Goal: Information Seeking & Learning: Learn about a topic

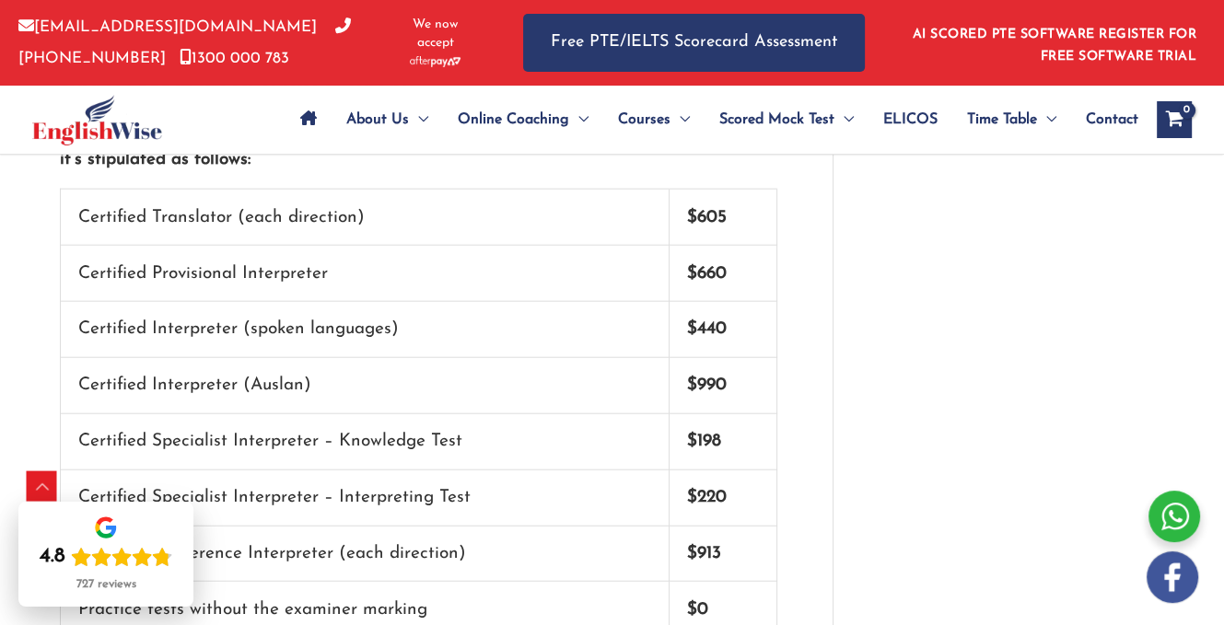
scroll to position [3685, 0]
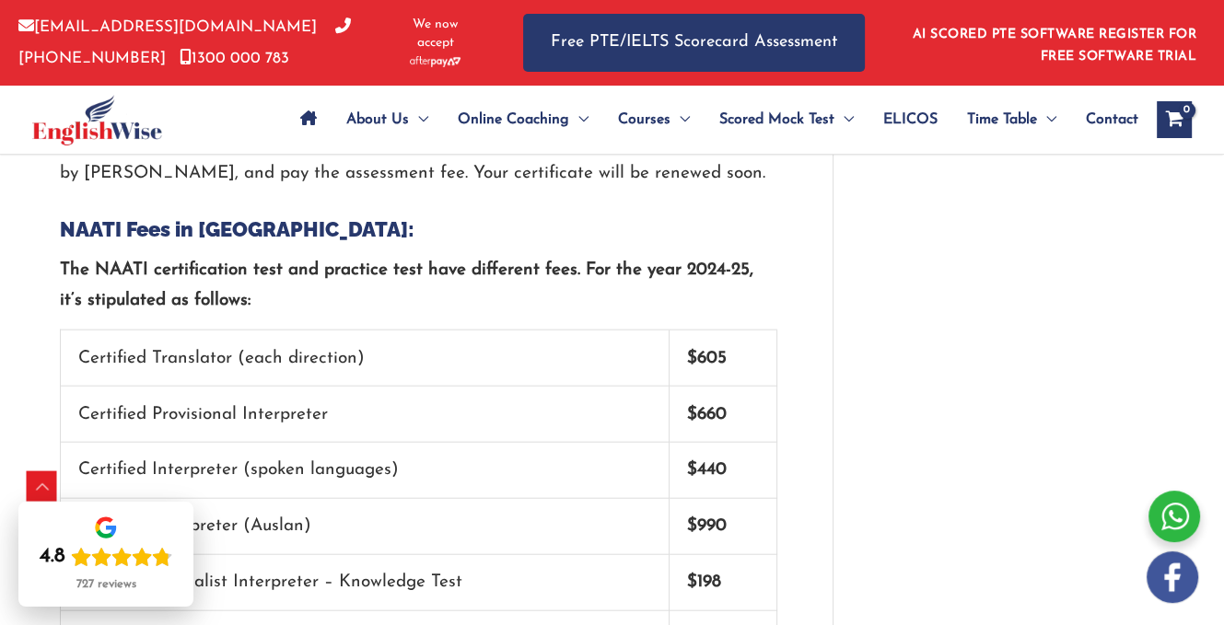
click at [700, 354] on strong "$605" at bounding box center [707, 359] width 40 height 18
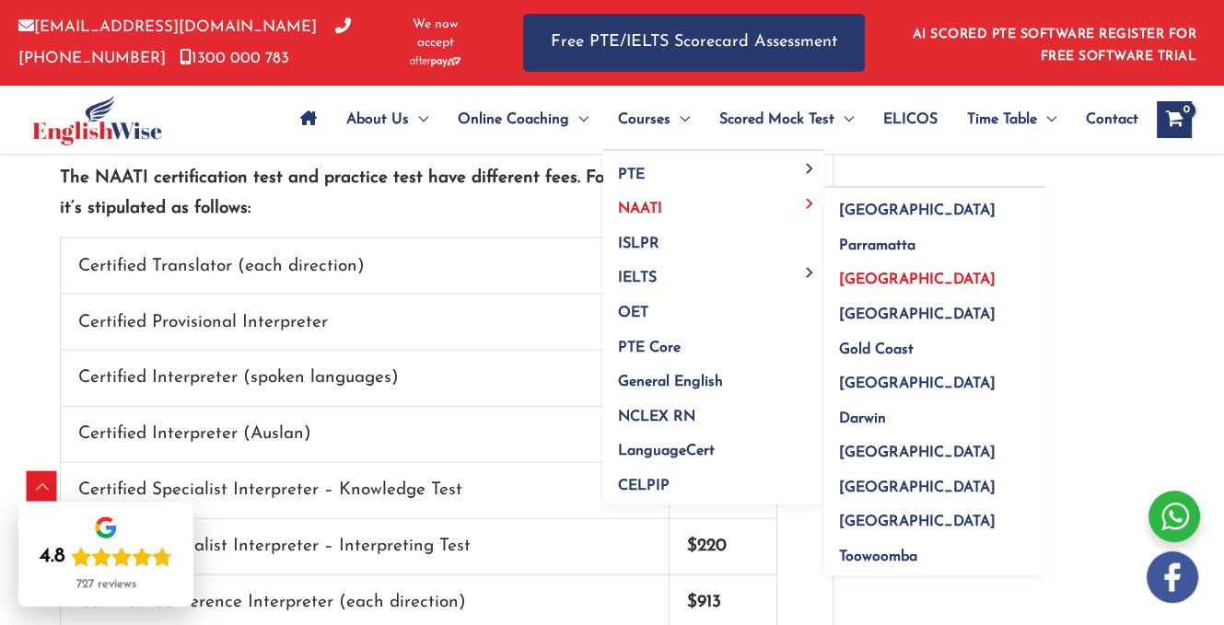
click at [858, 274] on span "[GEOGRAPHIC_DATA]" at bounding box center [917, 280] width 157 height 15
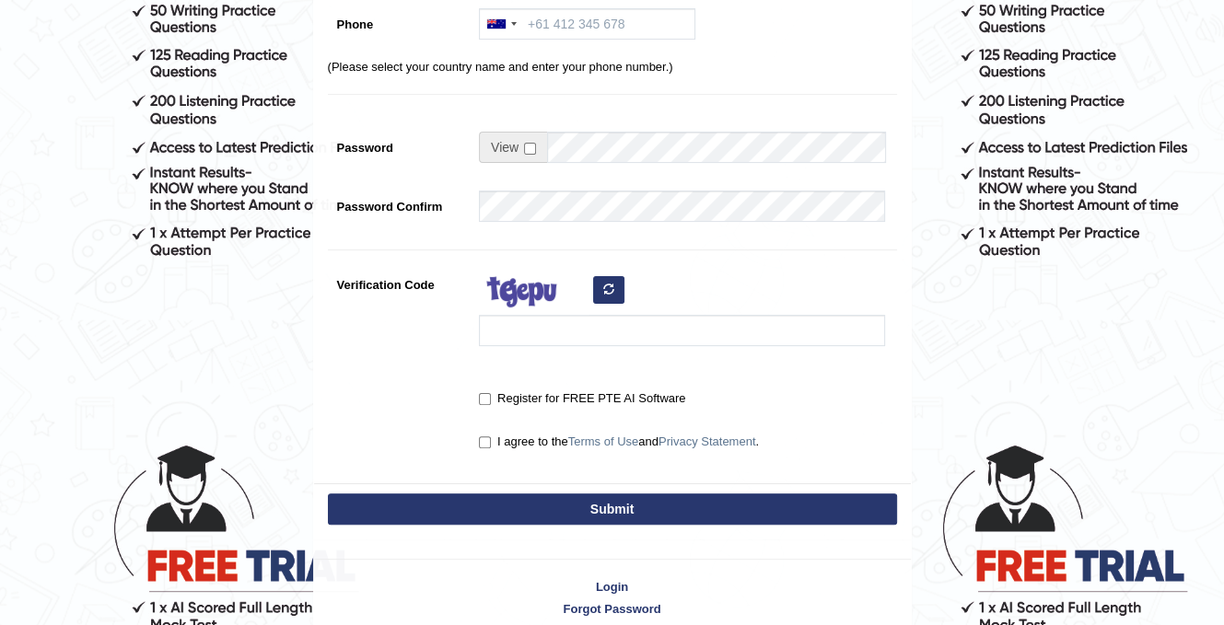
scroll to position [452, 0]
